Goal: Find specific page/section: Find specific page/section

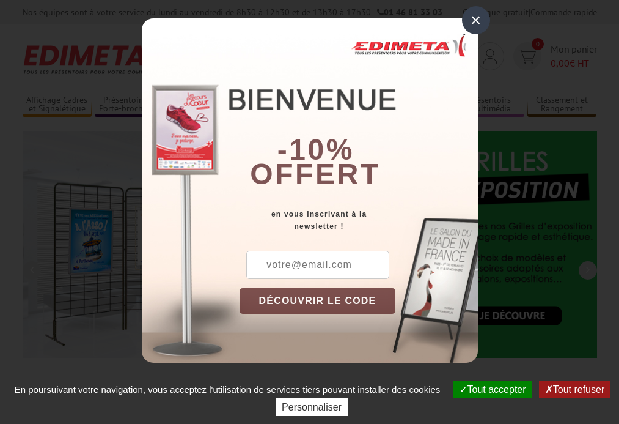
click at [491, 389] on button "Tout accepter" at bounding box center [493, 389] width 79 height 18
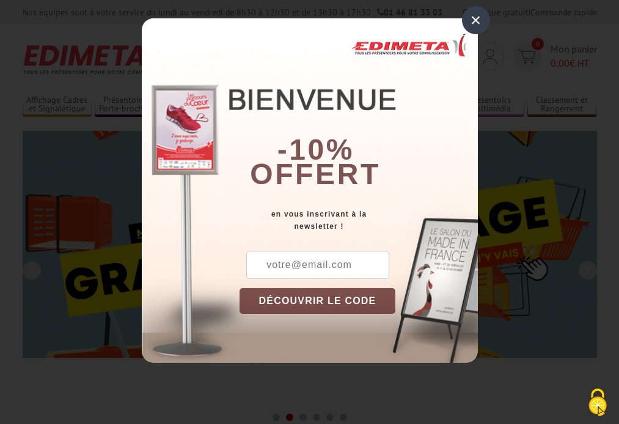
click at [476, 20] on div "×" at bounding box center [476, 20] width 28 height 28
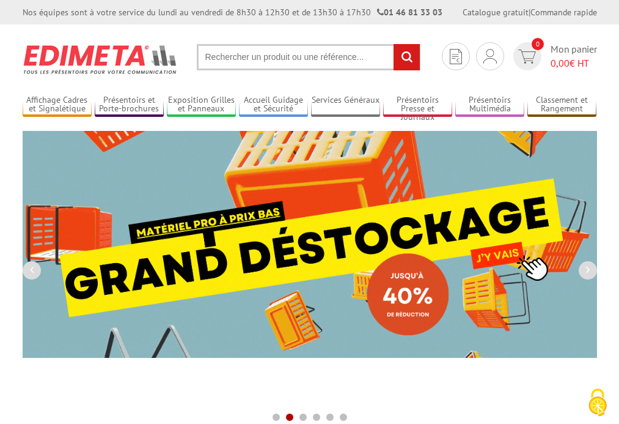
click at [0, 0] on div "Nos équipes sont à votre service du lundi au vendredi de 8h30 à 12h30 et de 13h…" at bounding box center [309, 12] width 619 height 24
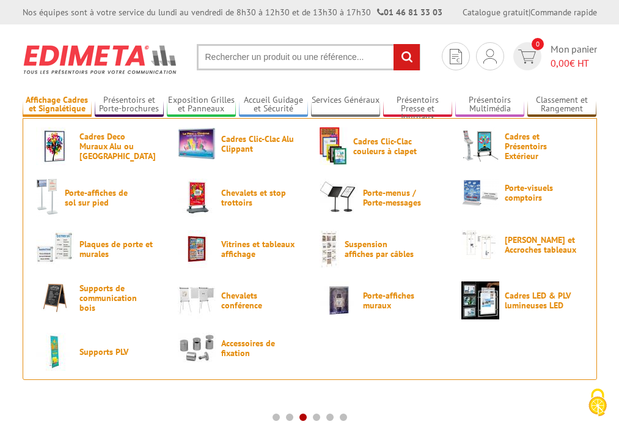
click at [57, 105] on link "Affichage Cadres et Signalétique" at bounding box center [57, 105] width 69 height 20
